Goal: Task Accomplishment & Management: Manage account settings

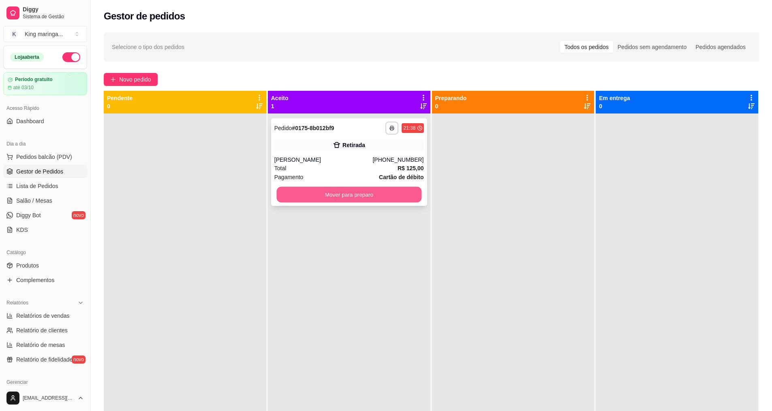
click at [356, 198] on button "Mover para preparo" at bounding box center [348, 195] width 145 height 16
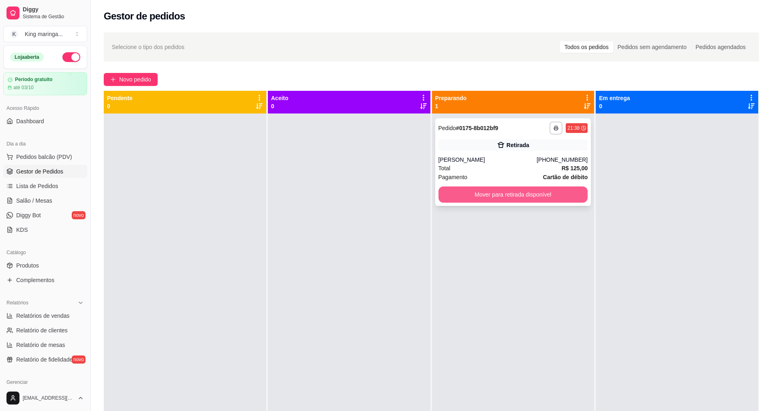
click at [569, 191] on button "Mover para retirada disponível" at bounding box center [514, 194] width 150 height 16
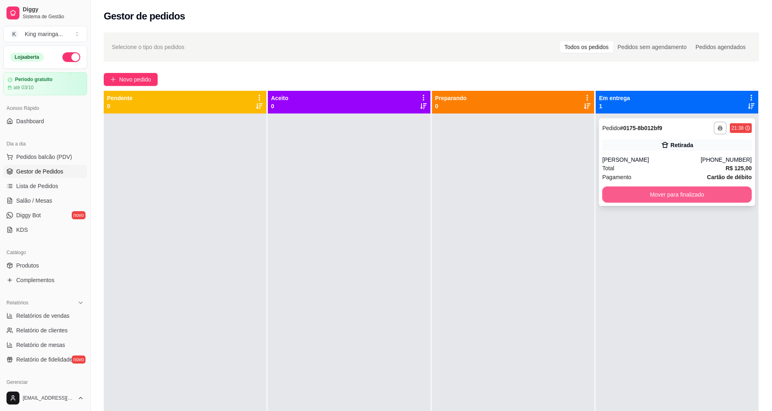
click at [657, 193] on button "Mover para finalizado" at bounding box center [677, 194] width 150 height 16
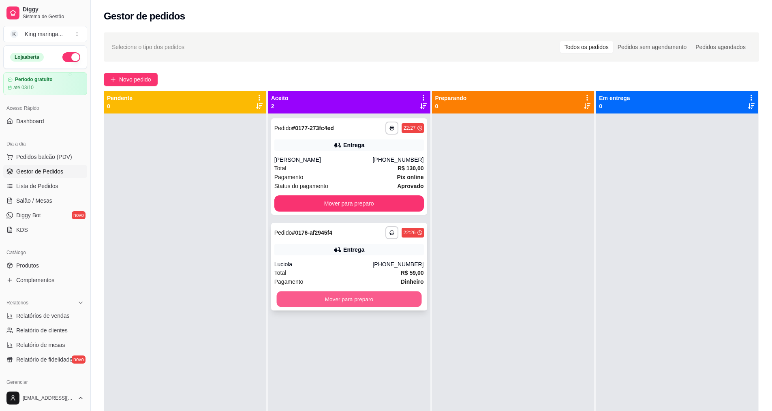
click at [341, 301] on button "Mover para preparo" at bounding box center [348, 299] width 145 height 16
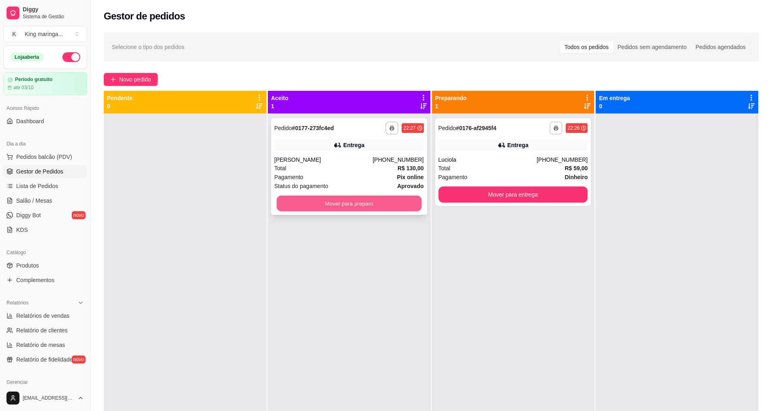
click at [365, 209] on button "Mover para preparo" at bounding box center [348, 204] width 145 height 16
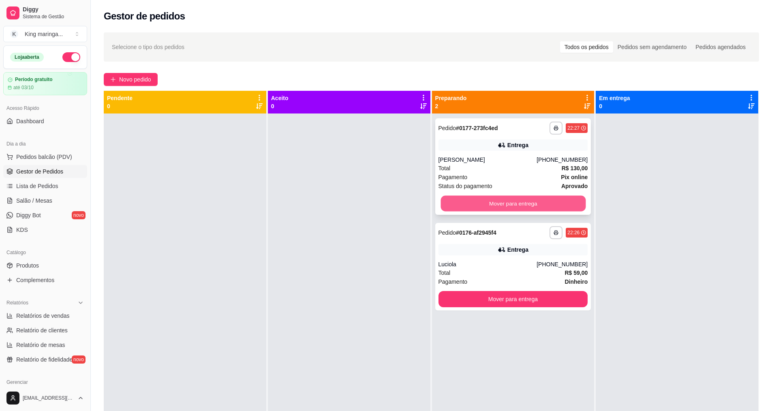
click at [547, 206] on button "Mover para entrega" at bounding box center [513, 204] width 145 height 16
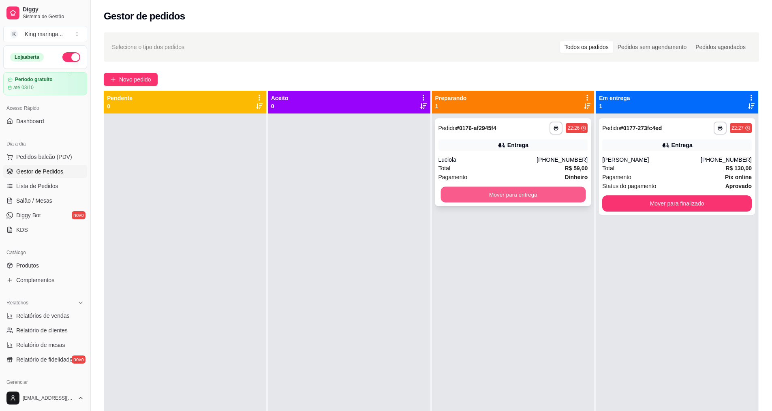
click at [516, 199] on button "Mover para entrega" at bounding box center [513, 195] width 145 height 16
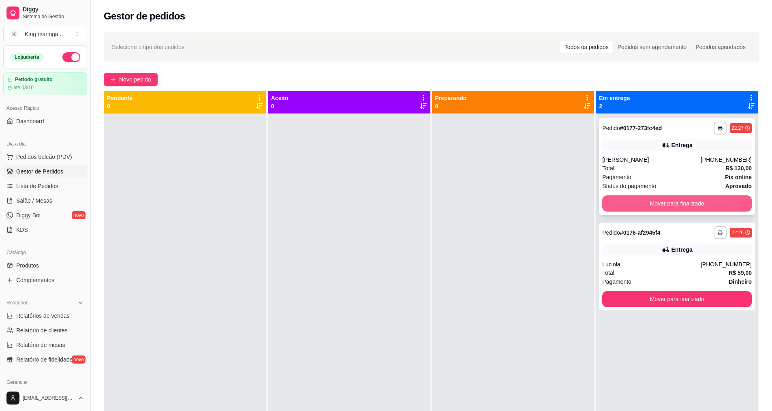
click at [708, 204] on button "Mover para finalizado" at bounding box center [677, 203] width 150 height 16
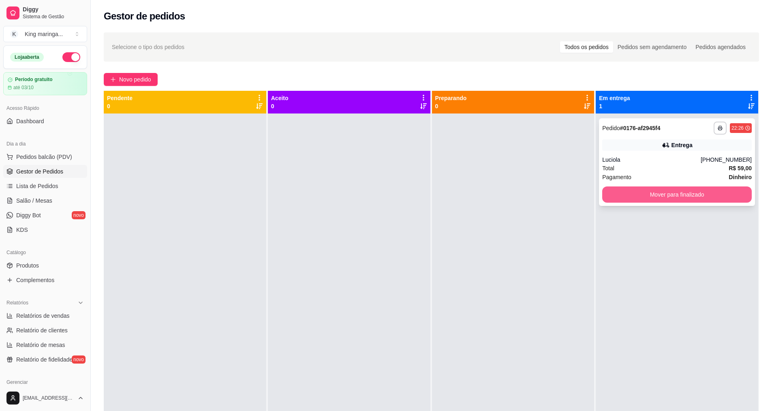
click at [705, 196] on button "Mover para finalizado" at bounding box center [677, 194] width 150 height 16
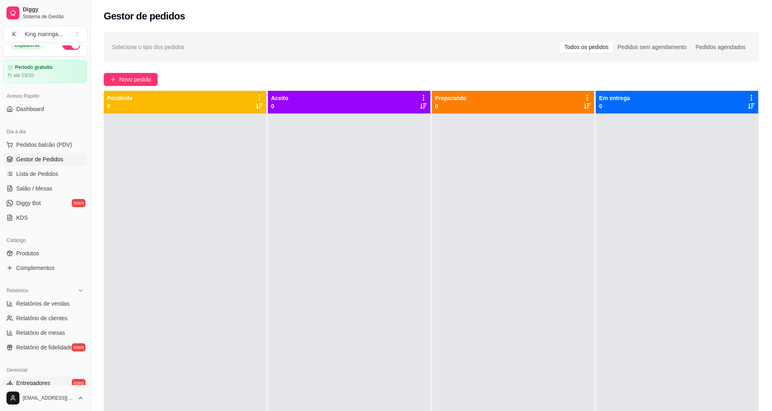
scroll to position [10, 0]
click at [27, 248] on div "Catálogo" at bounding box center [45, 242] width 84 height 13
click at [24, 255] on span "Produtos" at bounding box center [27, 255] width 23 height 8
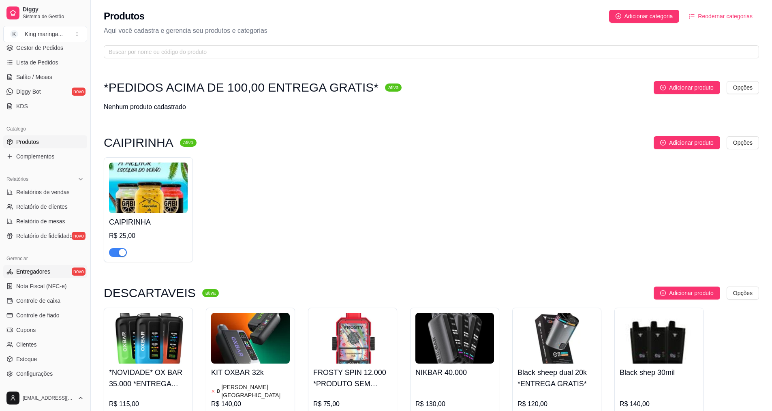
scroll to position [132, 0]
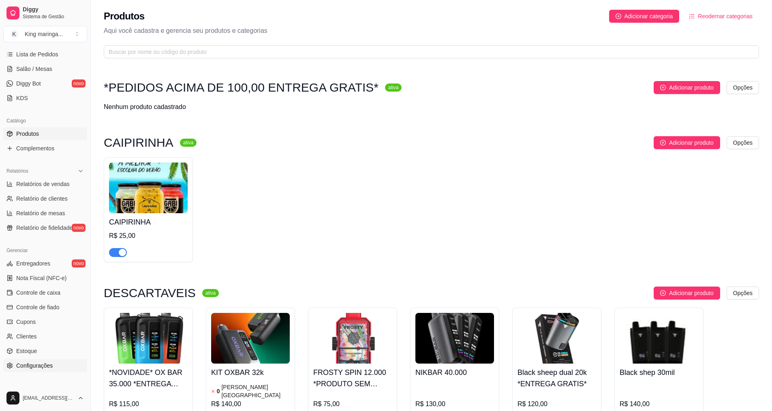
click at [44, 363] on span "Configurações" at bounding box center [34, 366] width 36 height 8
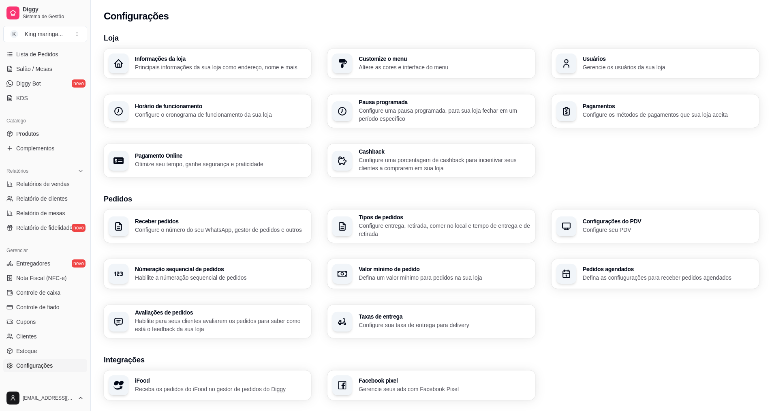
click at [394, 231] on p "Configure entrega, retirada, comer no local e tempo de entrega e de retirada" at bounding box center [444, 230] width 171 height 16
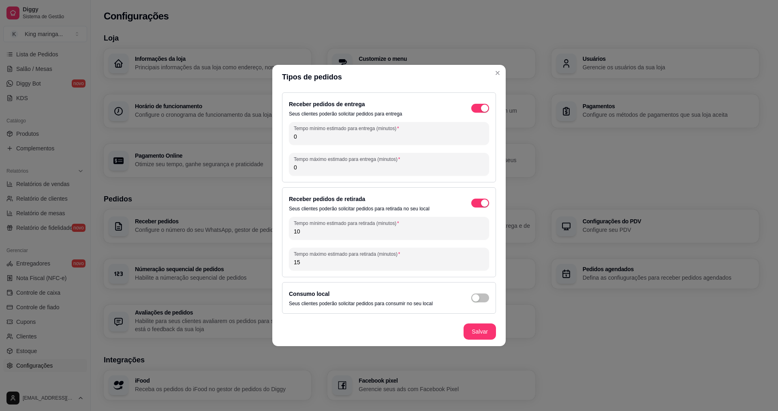
click at [476, 102] on div "Receber pedidos de entrega Seus clientes poderão solicitar pedidos para entrega" at bounding box center [389, 108] width 200 height 18
click at [476, 107] on span "button" at bounding box center [480, 108] width 18 height 9
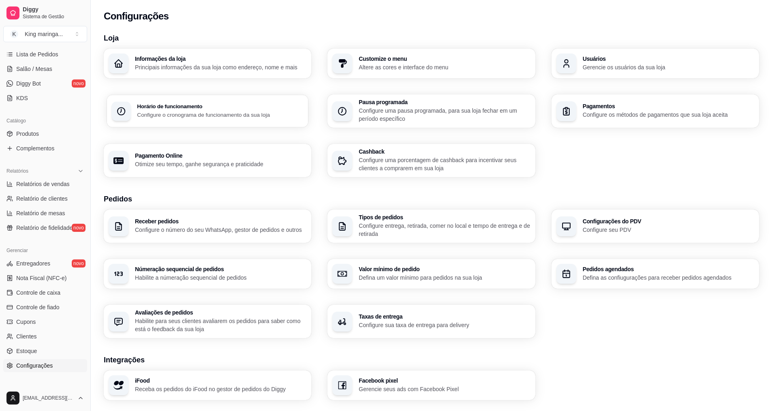
click at [250, 109] on div "Horário de funcionamento Configure o cronograma de funcionamento da sua loja" at bounding box center [220, 111] width 167 height 15
click at [381, 116] on p "Configure uma pausa programada, para sua loja fechar em um período específico" at bounding box center [444, 115] width 167 height 16
click at [195, 112] on p "Configure o cronograma de funcionamento da sua loja" at bounding box center [220, 115] width 167 height 8
